Goal: Task Accomplishment & Management: Manage account settings

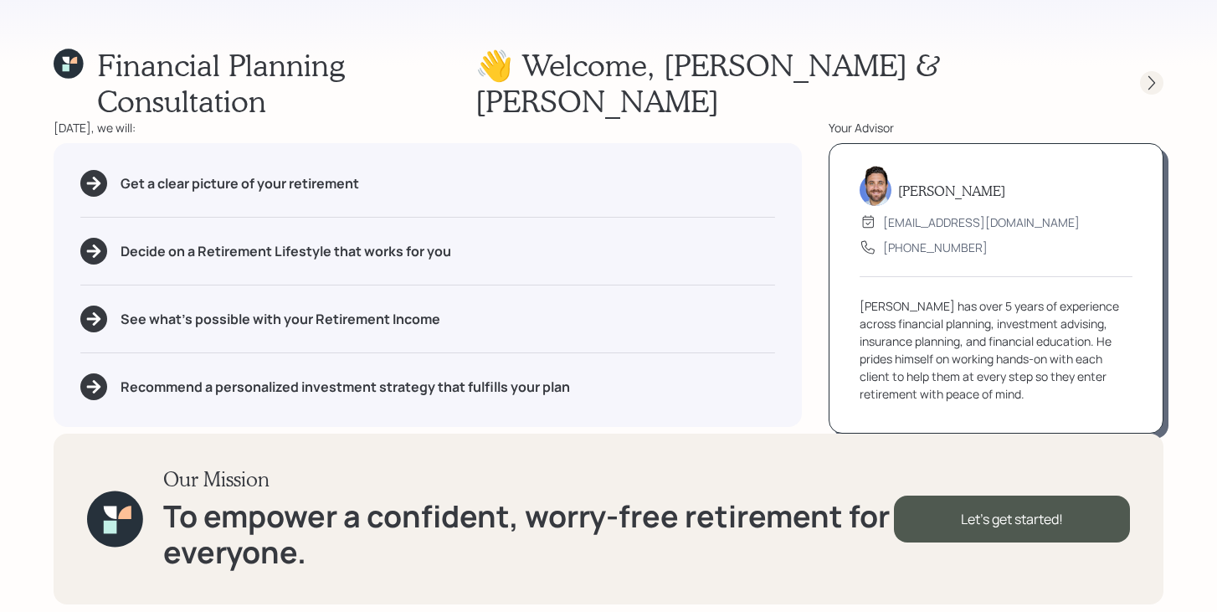
click at [1155, 75] on icon at bounding box center [1152, 83] width 17 height 17
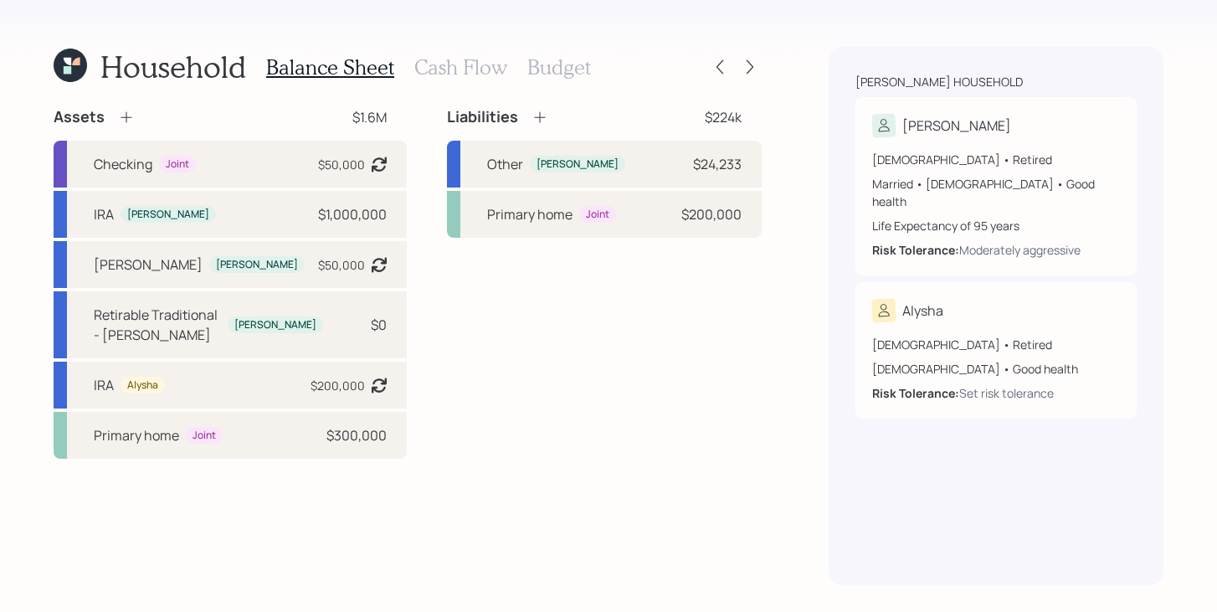
click at [762, 70] on div "Household Balance Sheet Cash Flow Budget Assets $1.6M Checking Joint $50,000 As…" at bounding box center [608, 306] width 1217 height 612
click at [753, 68] on icon at bounding box center [750, 67] width 17 height 17
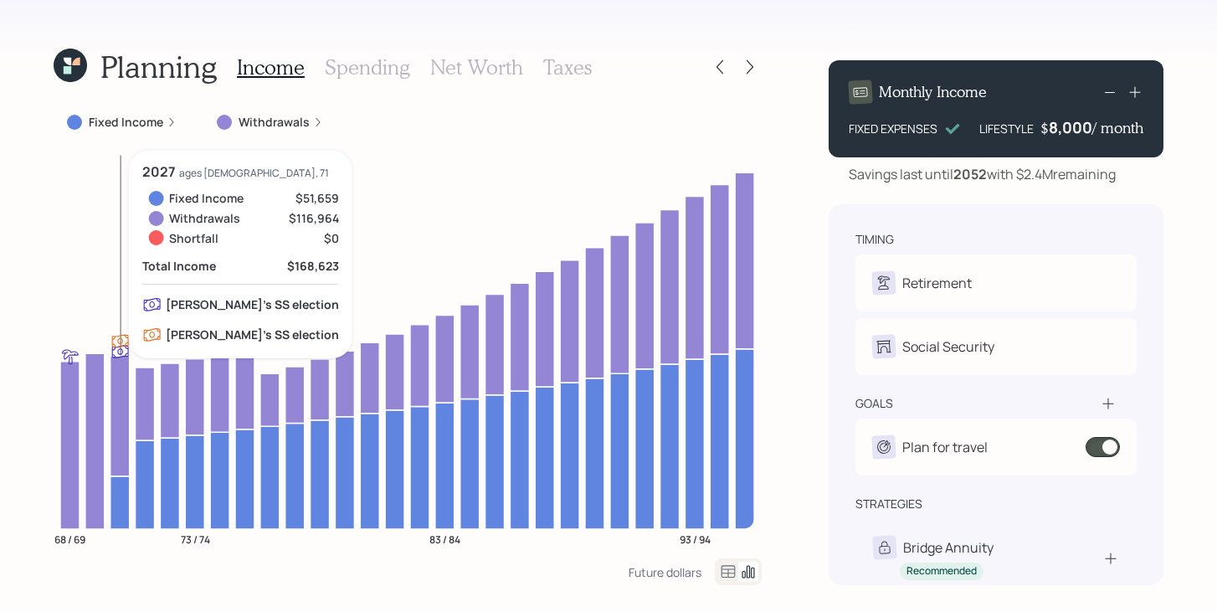
click at [118, 499] on icon at bounding box center [120, 502] width 19 height 53
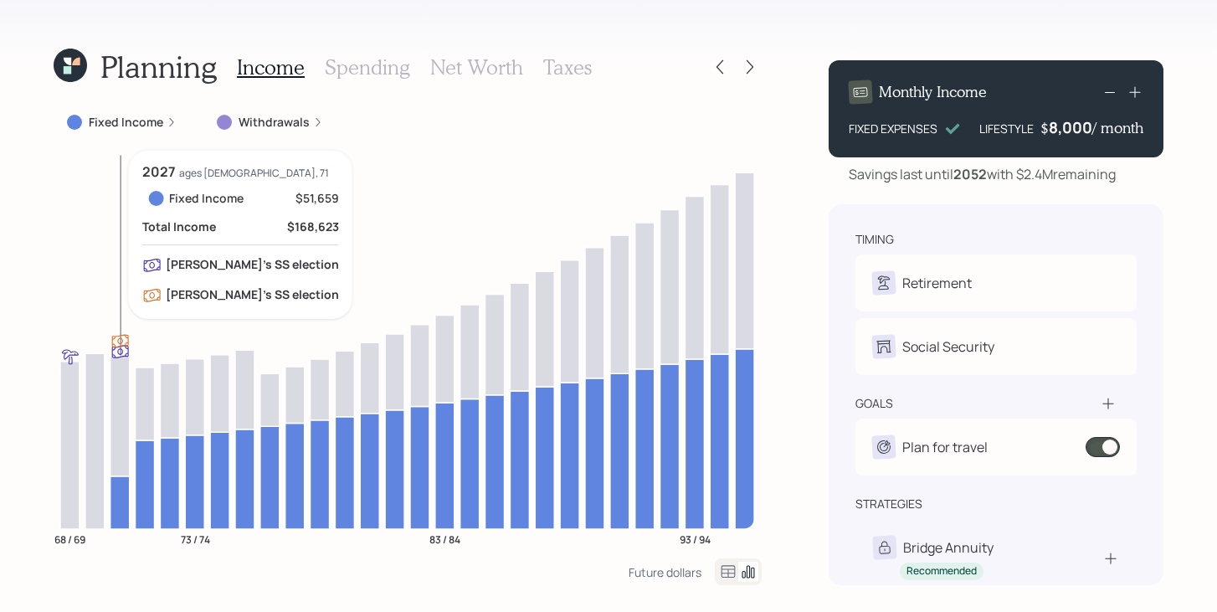
click at [119, 499] on icon at bounding box center [120, 502] width 19 height 53
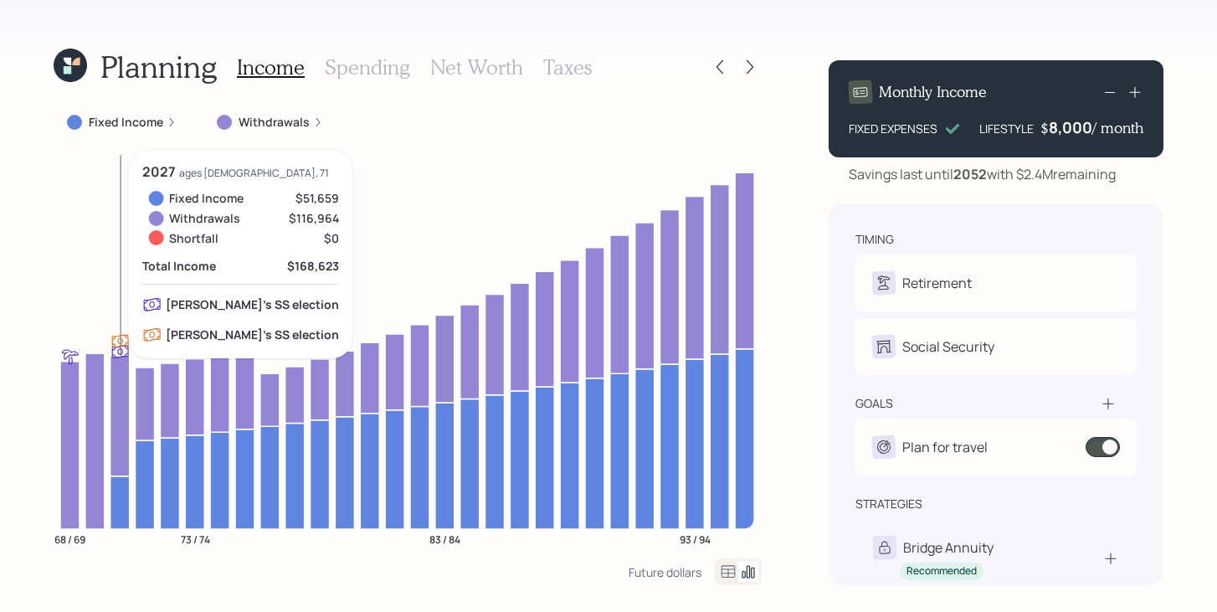
click at [123, 420] on icon at bounding box center [120, 416] width 19 height 120
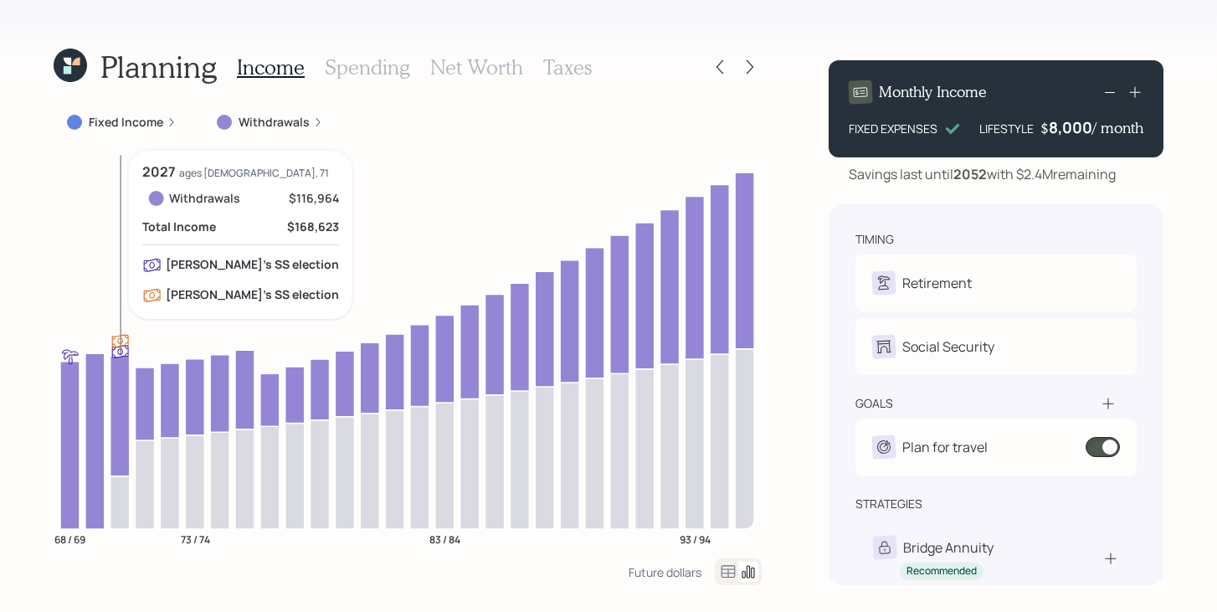
click at [123, 420] on icon at bounding box center [120, 416] width 19 height 120
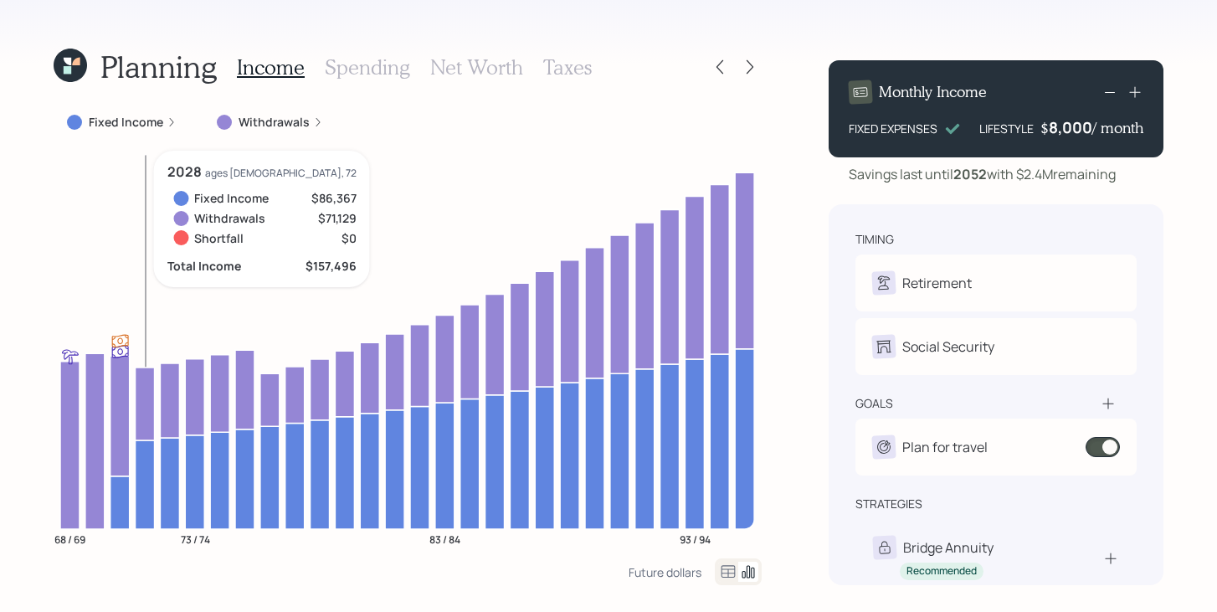
click at [148, 459] on icon at bounding box center [145, 484] width 19 height 89
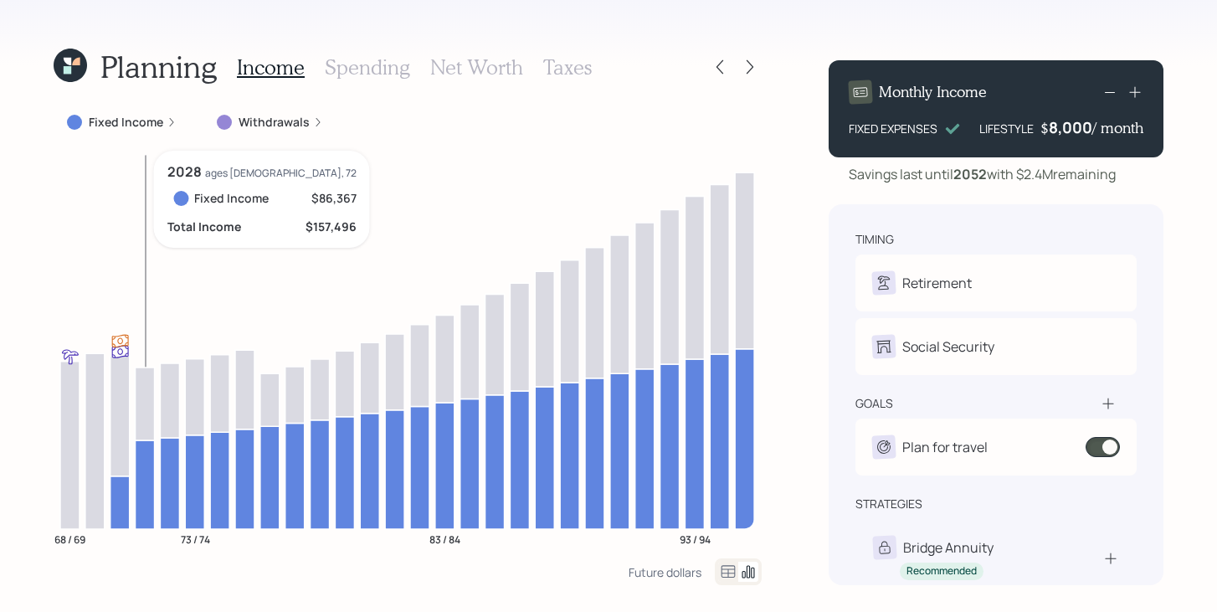
click at [148, 459] on icon at bounding box center [145, 484] width 19 height 89
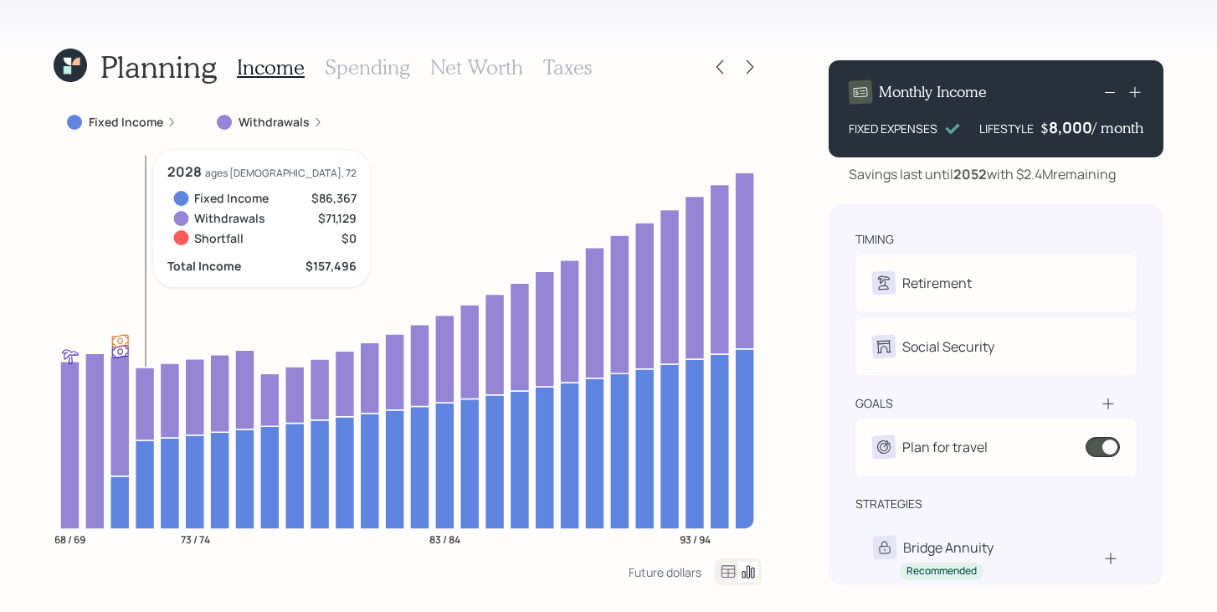
click at [141, 449] on icon at bounding box center [145, 484] width 19 height 89
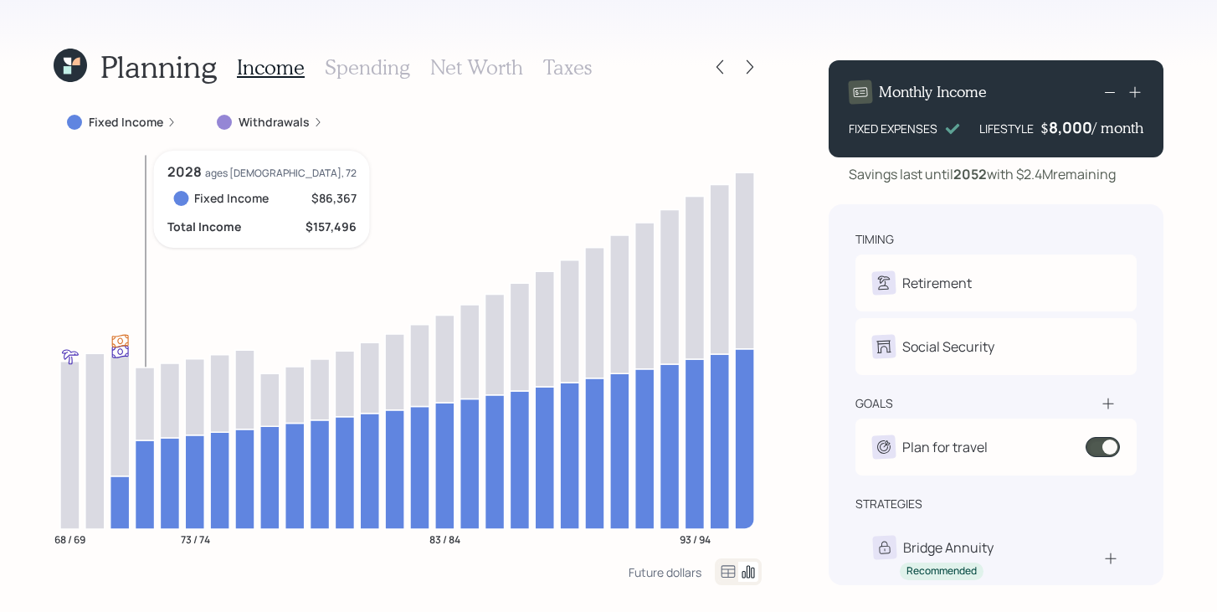
click at [147, 447] on icon at bounding box center [145, 484] width 19 height 89
